Goal: Transaction & Acquisition: Purchase product/service

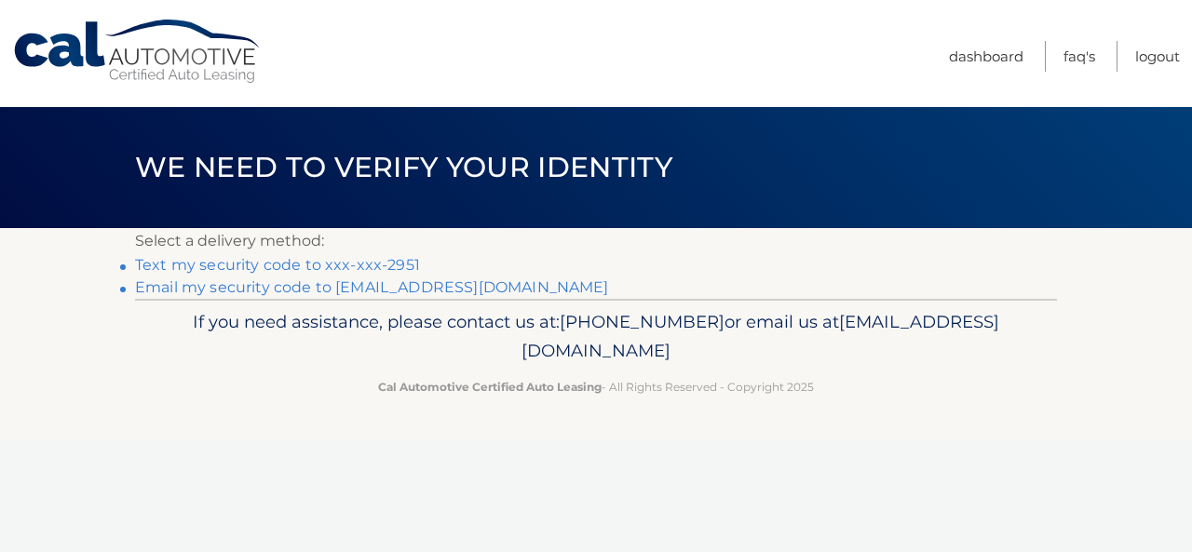
click at [400, 258] on link "Text my security code to xxx-xxx-2951" at bounding box center [277, 265] width 285 height 18
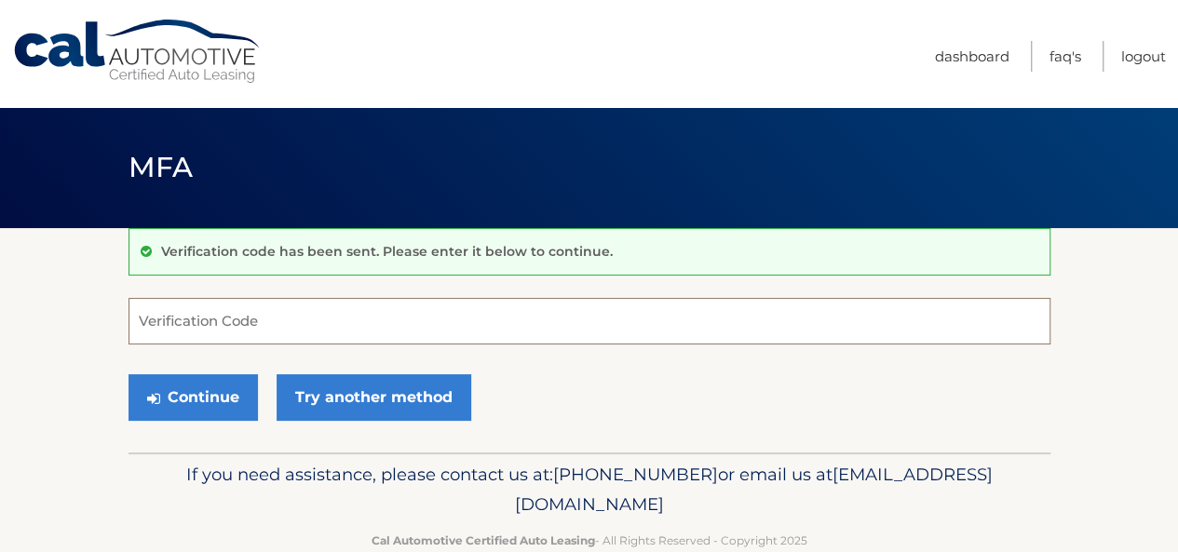
click at [301, 331] on input "Verification Code" at bounding box center [590, 321] width 922 height 47
click at [294, 325] on input "Verification Code" at bounding box center [590, 321] width 922 height 47
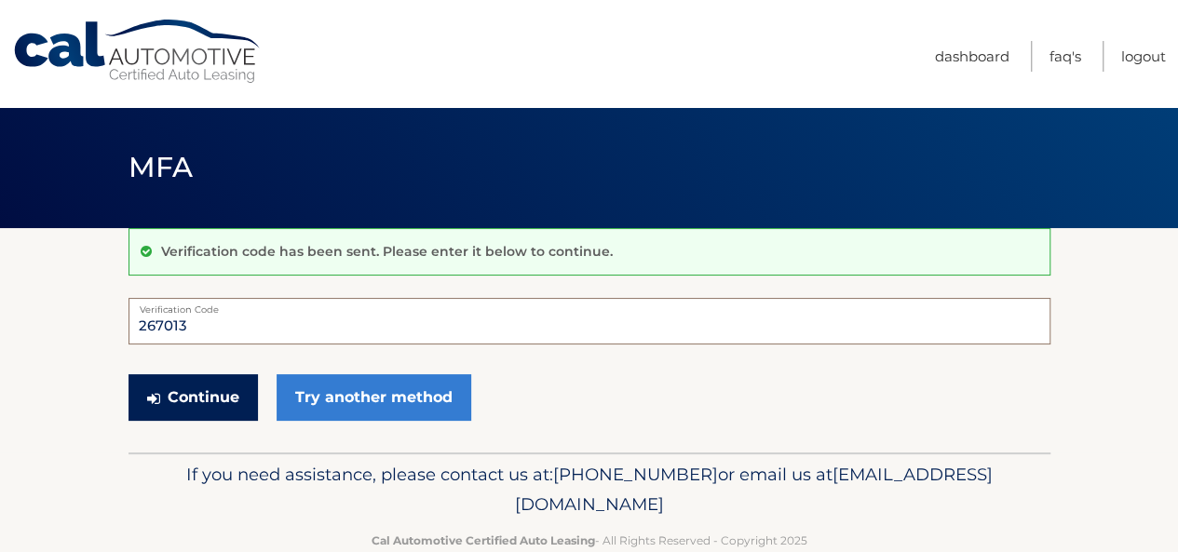
type input "267013"
click at [210, 386] on button "Continue" at bounding box center [193, 397] width 129 height 47
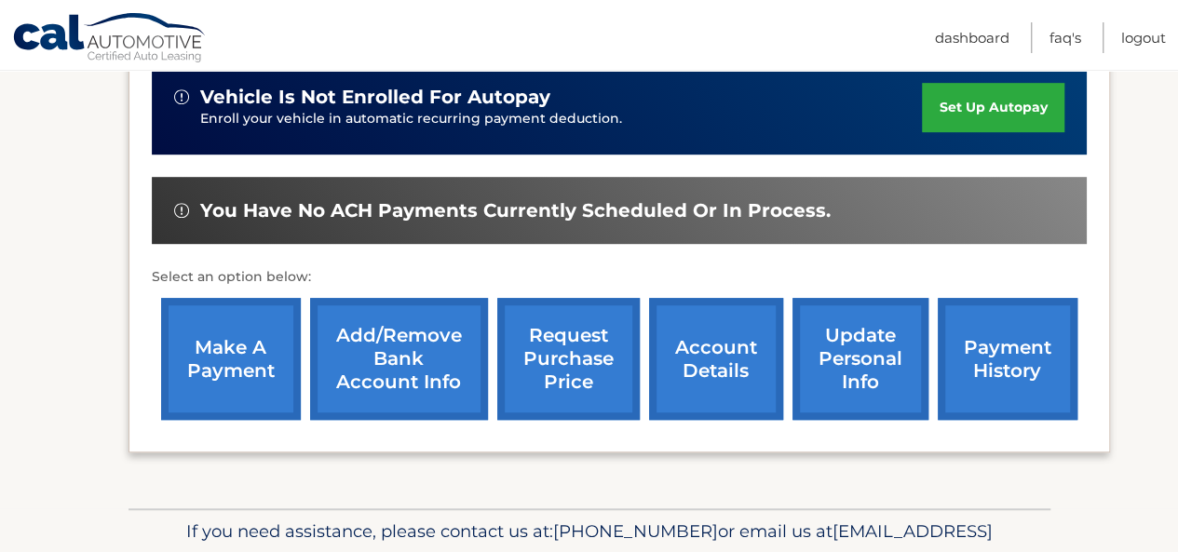
scroll to position [559, 0]
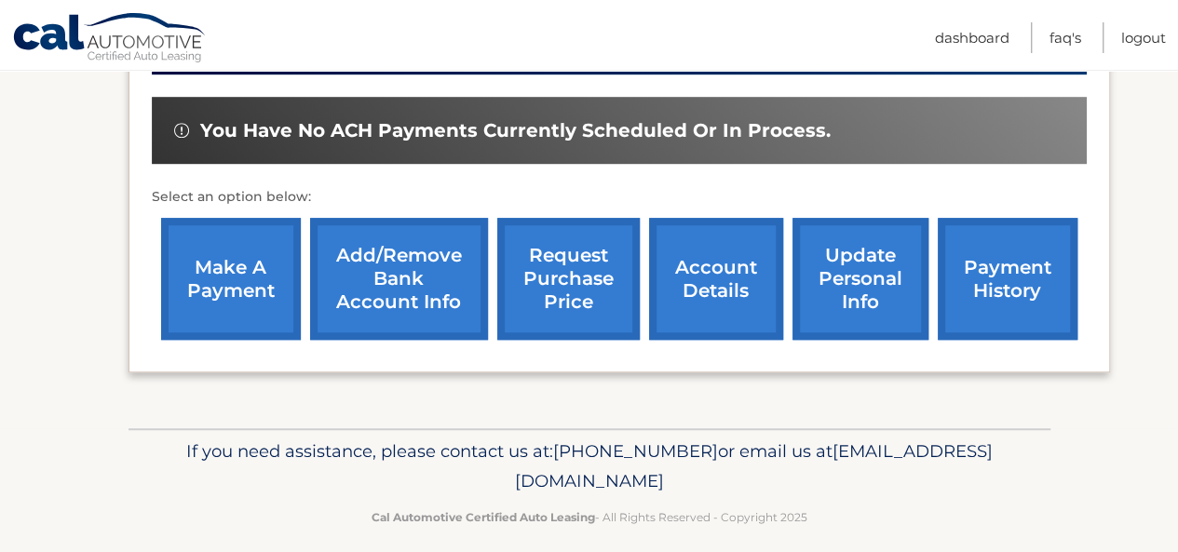
click at [268, 270] on link "make a payment" at bounding box center [231, 279] width 140 height 122
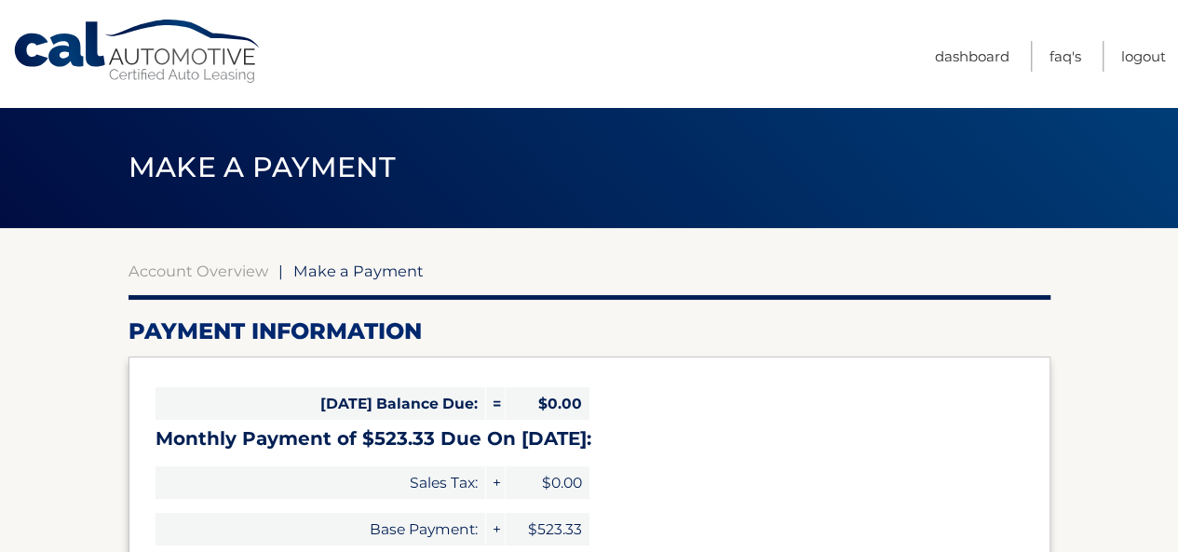
select select "NDI5OTFiNTAtMjE1Ni00M2E4LWIzZjQtYTlmZWQxOWEyNmZm"
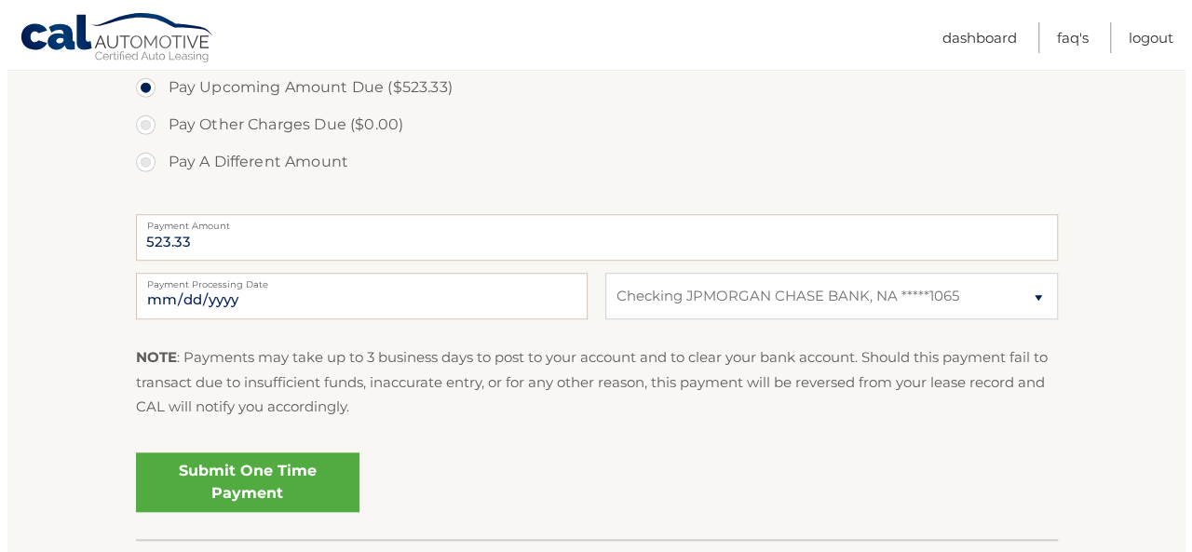
scroll to position [652, 0]
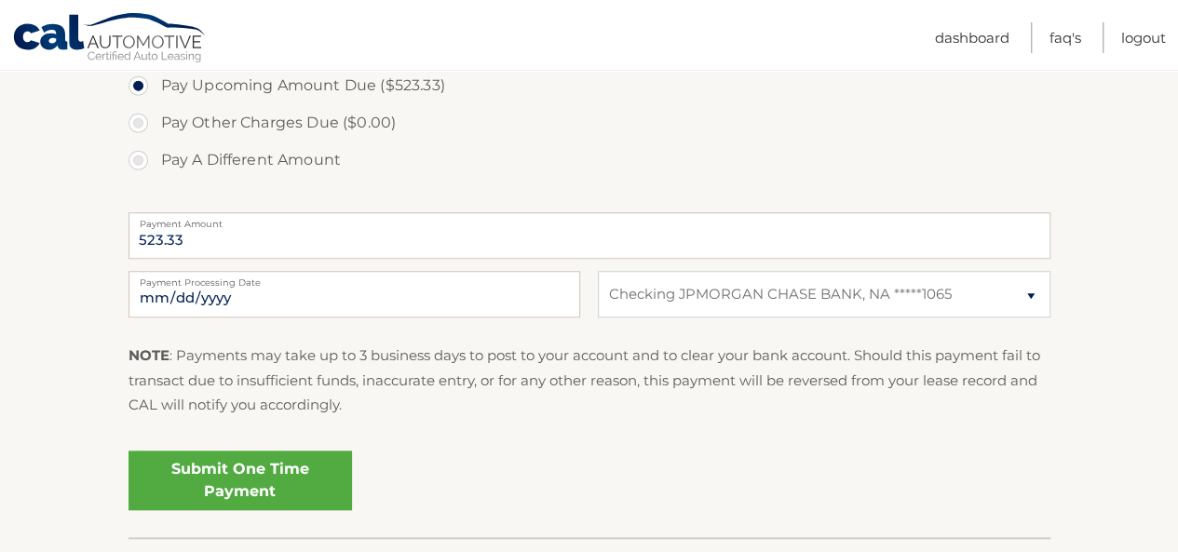
click at [273, 471] on link "Submit One Time Payment" at bounding box center [241, 481] width 224 height 60
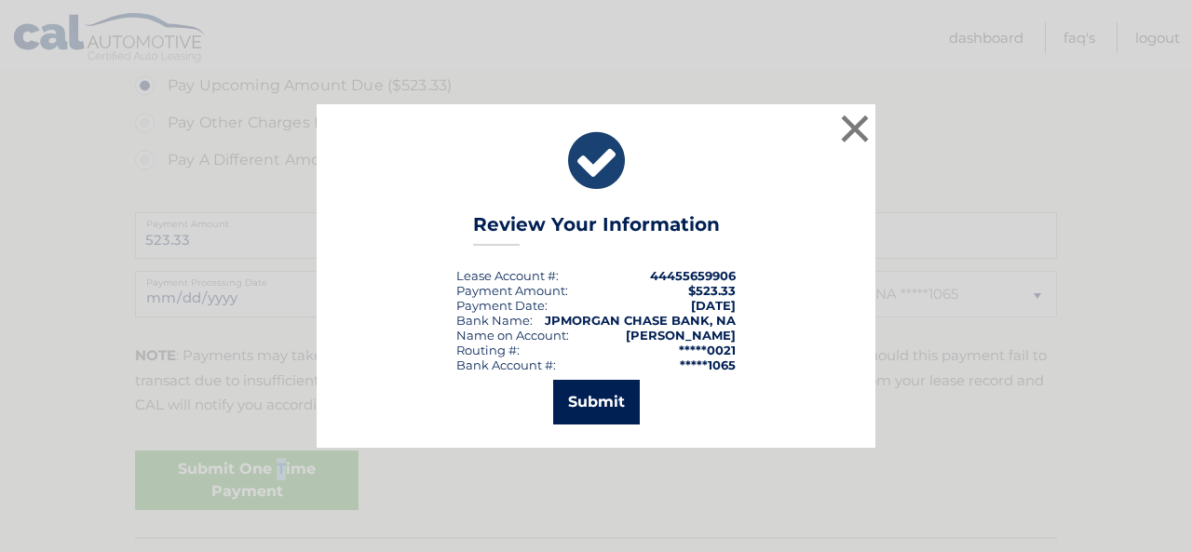
click at [605, 406] on button "Submit" at bounding box center [596, 402] width 87 height 45
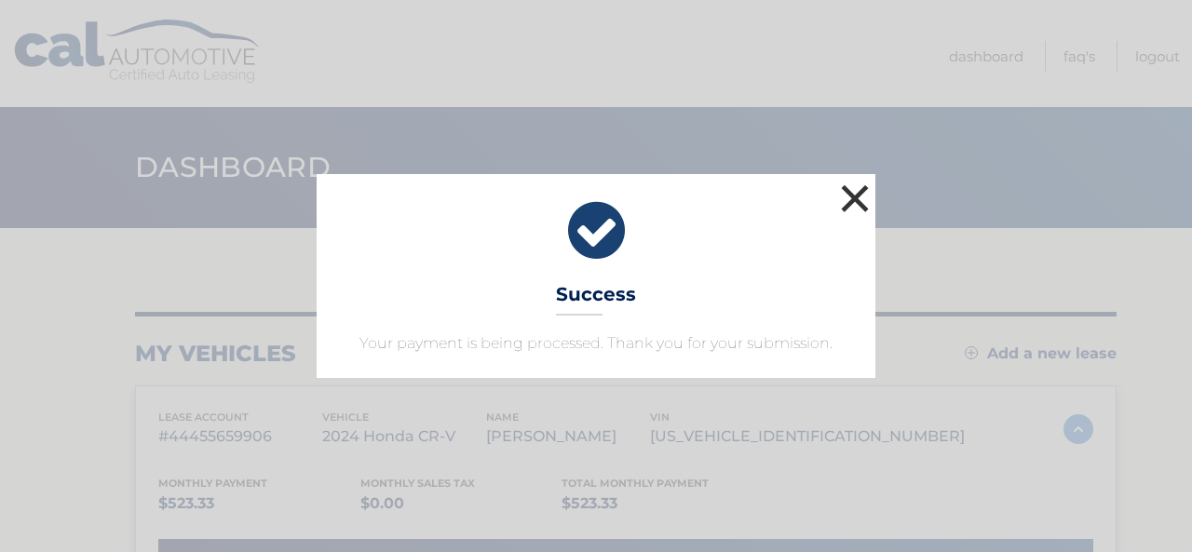
click at [850, 199] on button "×" at bounding box center [854, 198] width 37 height 37
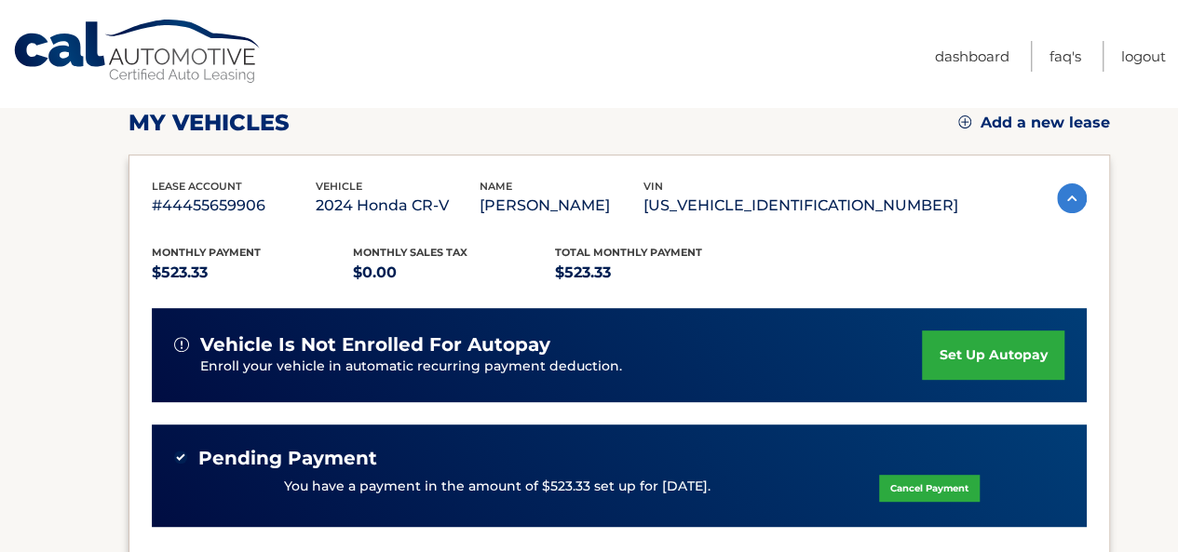
scroll to position [466, 0]
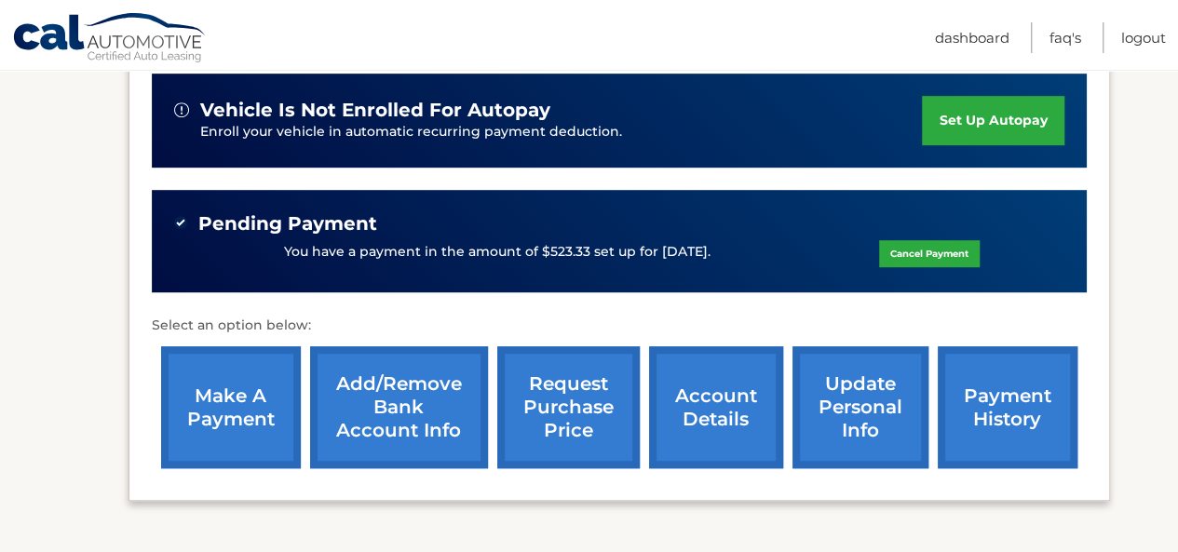
click at [749, 383] on link "account details" at bounding box center [716, 407] width 134 height 122
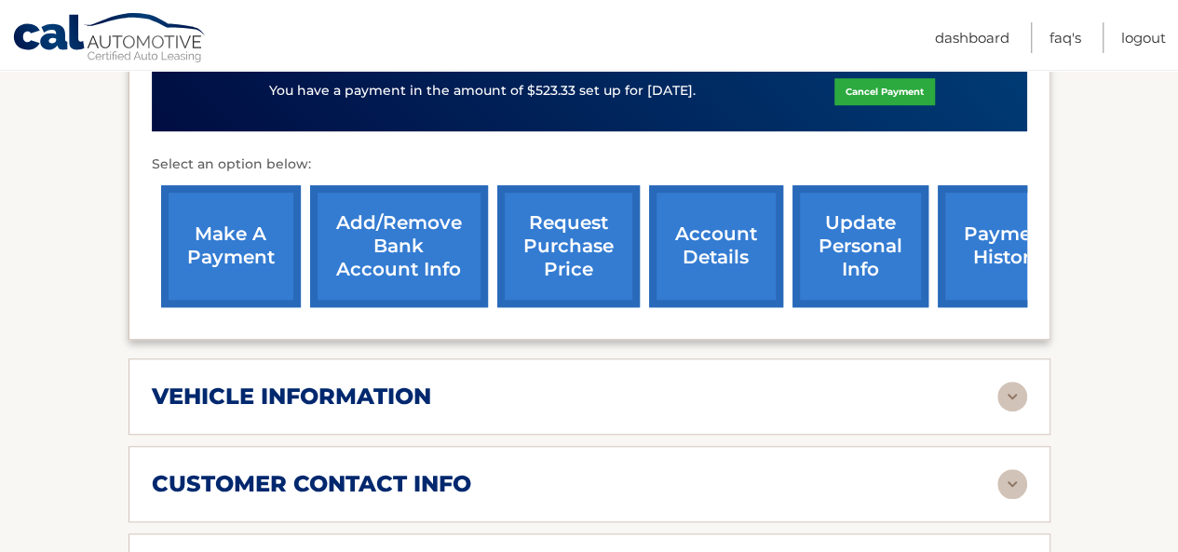
scroll to position [838, 0]
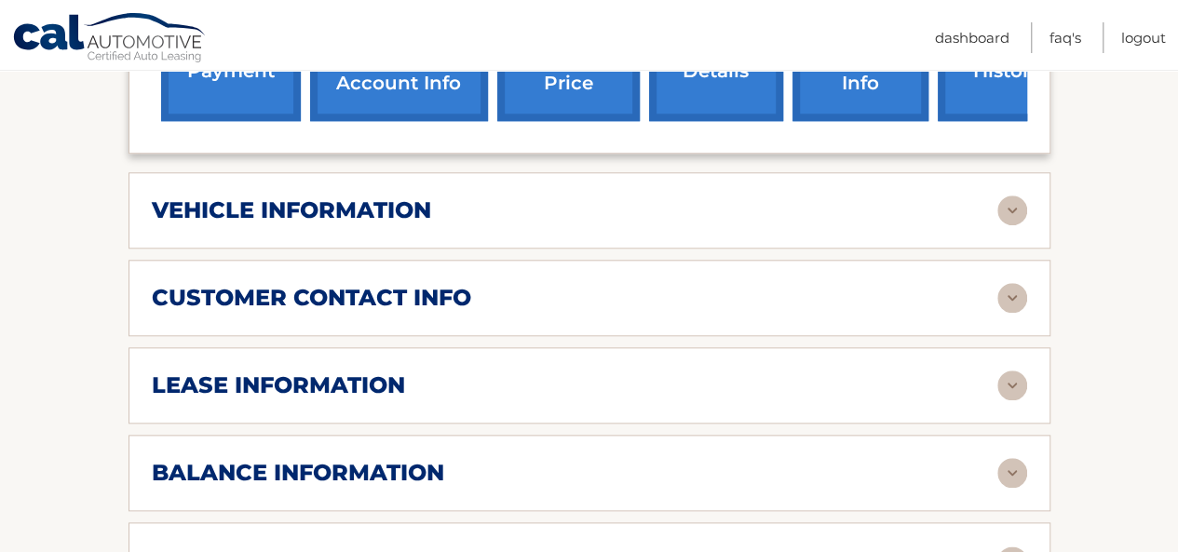
click at [1008, 208] on img at bounding box center [1012, 211] width 30 height 30
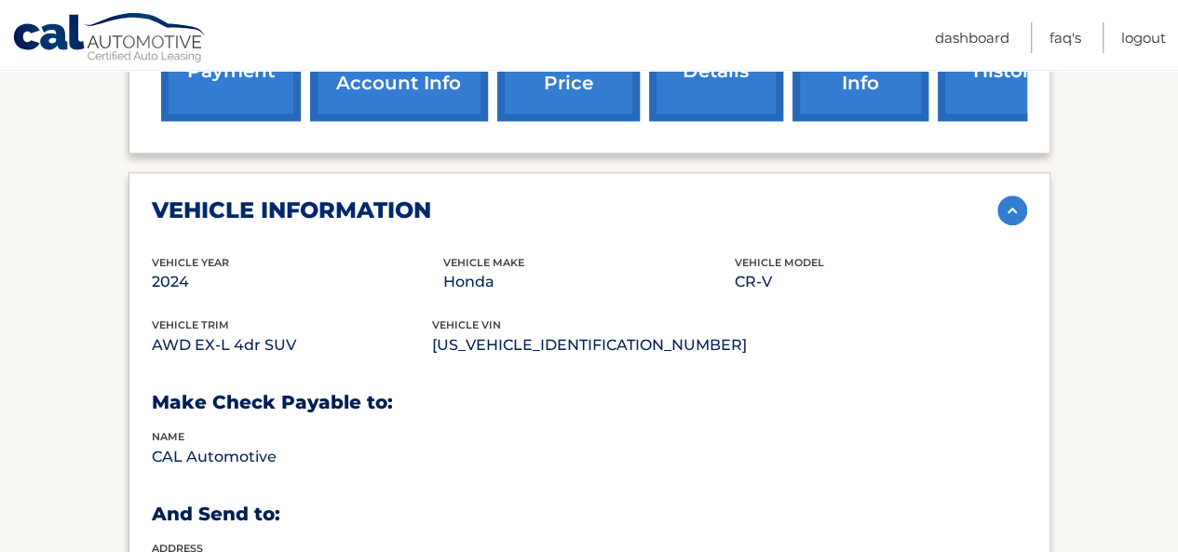
click at [1008, 208] on img at bounding box center [1012, 211] width 30 height 30
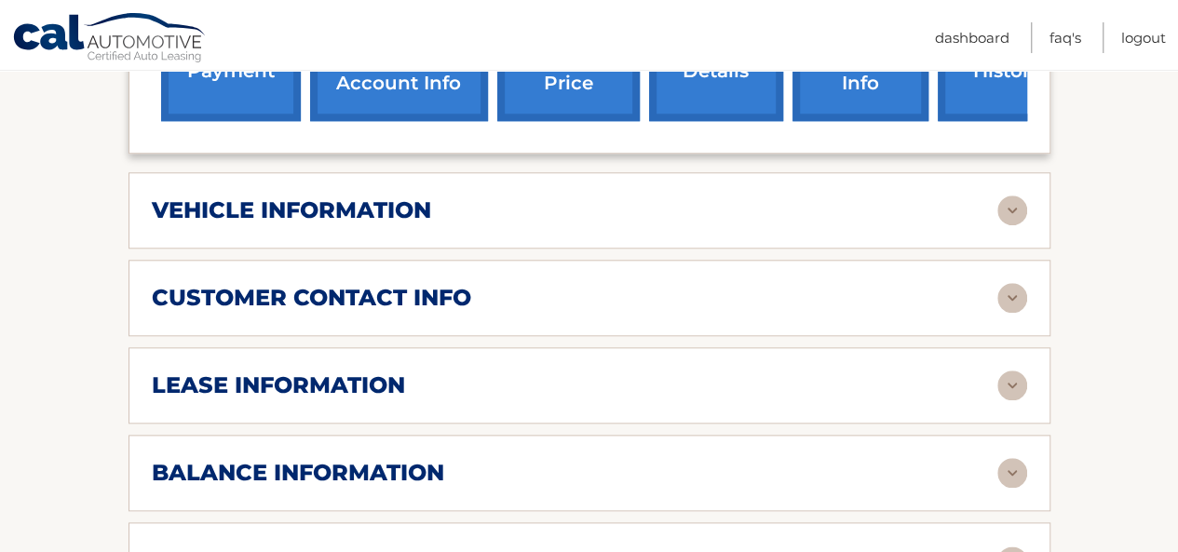
click at [1019, 382] on img at bounding box center [1012, 386] width 30 height 30
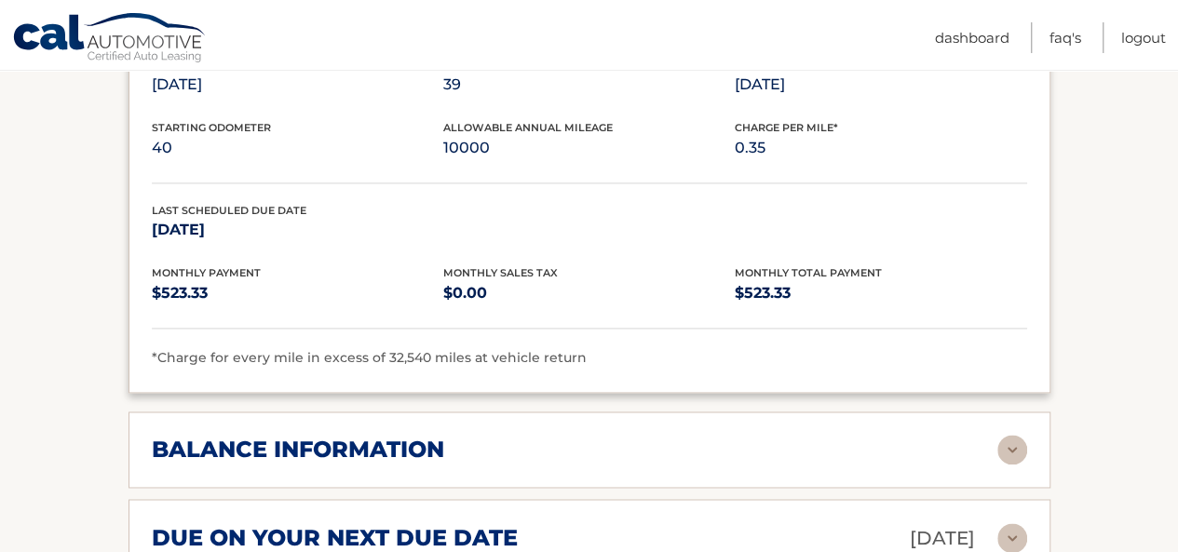
scroll to position [1397, 0]
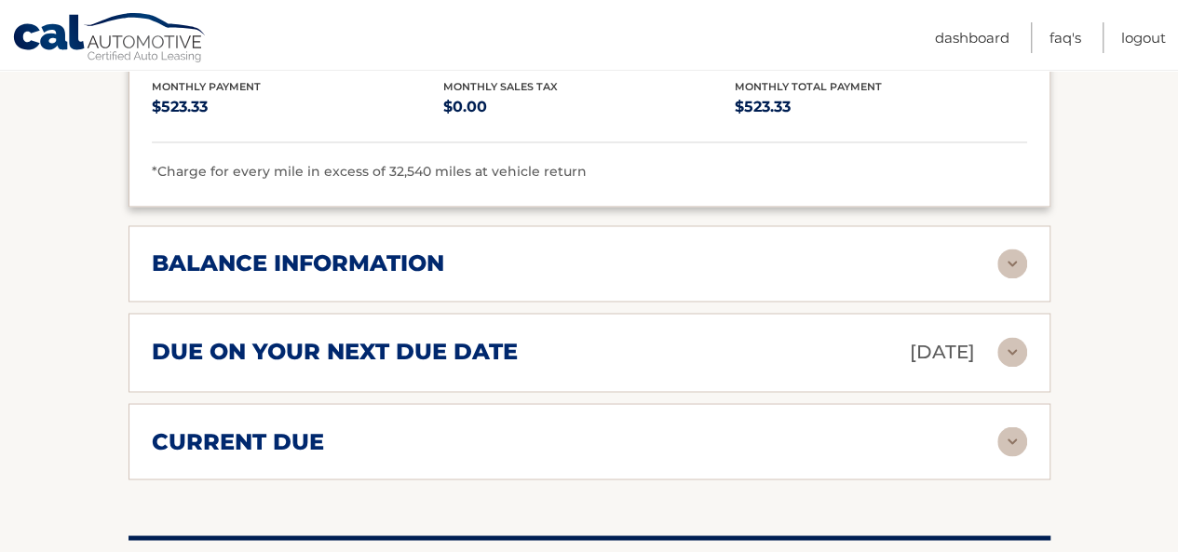
click at [1022, 254] on img at bounding box center [1012, 264] width 30 height 30
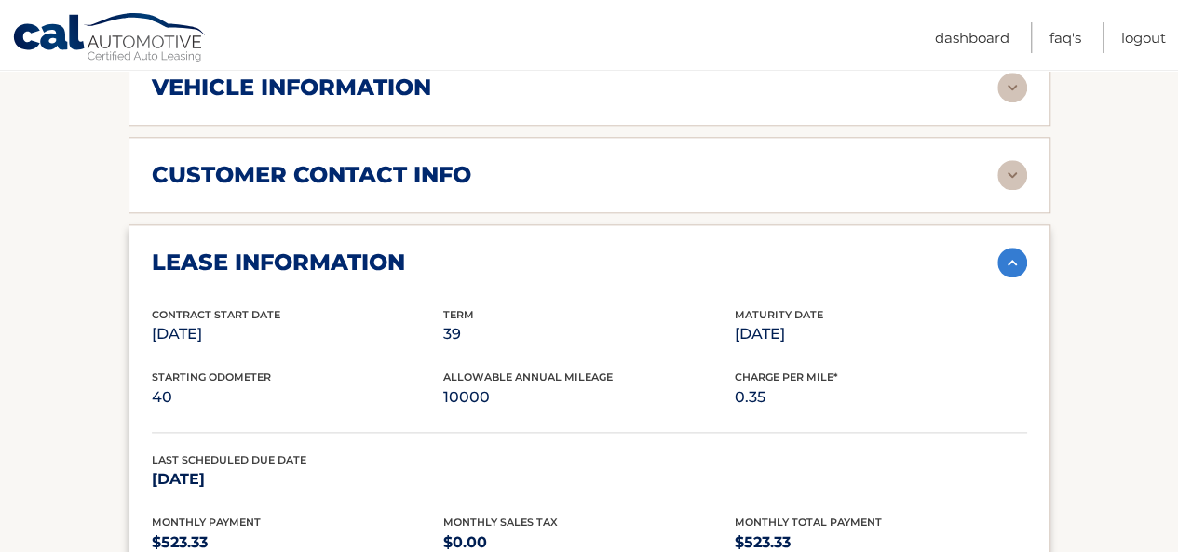
scroll to position [931, 0]
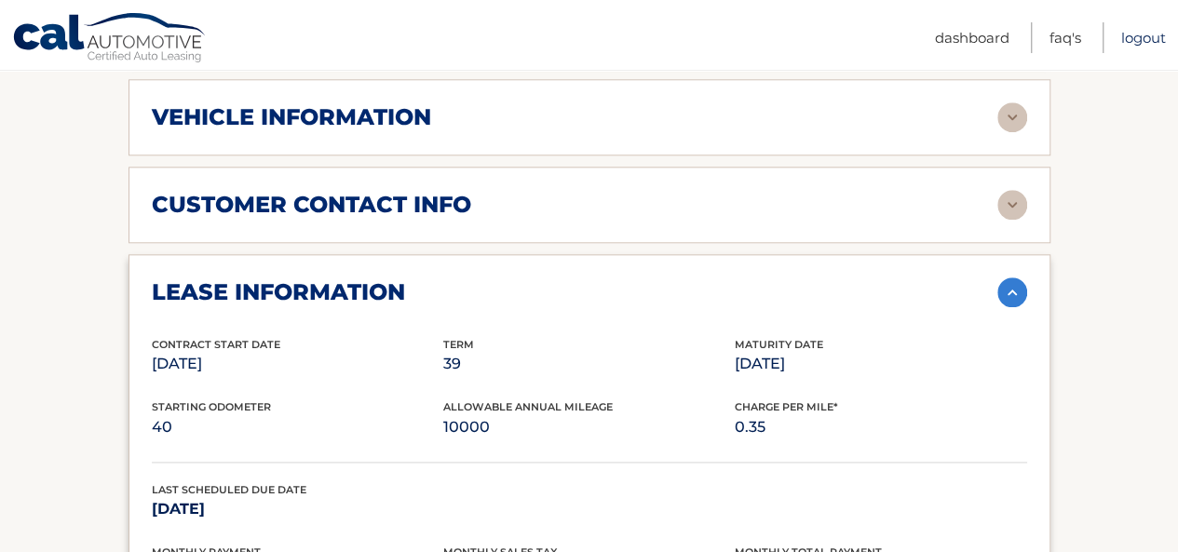
click at [1136, 44] on link "Logout" at bounding box center [1143, 37] width 45 height 31
